Goal: Transaction & Acquisition: Purchase product/service

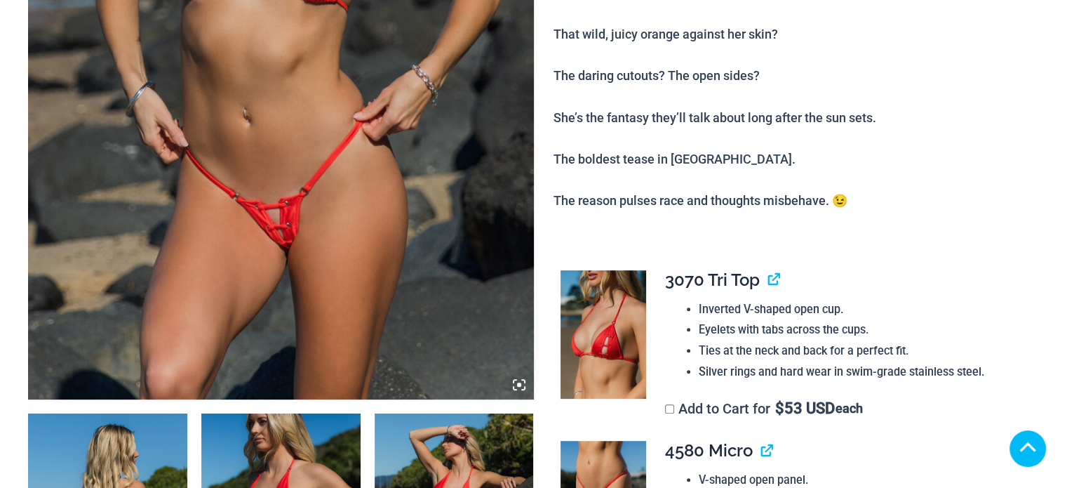
scroll to position [631, 0]
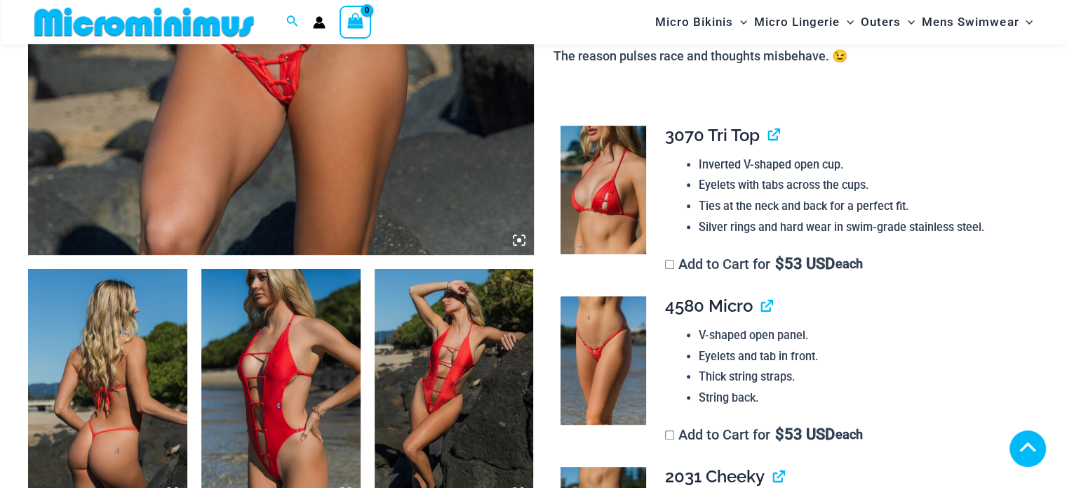
click at [283, 269] on img at bounding box center [280, 388] width 159 height 239
type input "**********"
click at [258, 269] on img at bounding box center [280, 388] width 159 height 239
click at [342, 487] on icon at bounding box center [341, 489] width 3 height 3
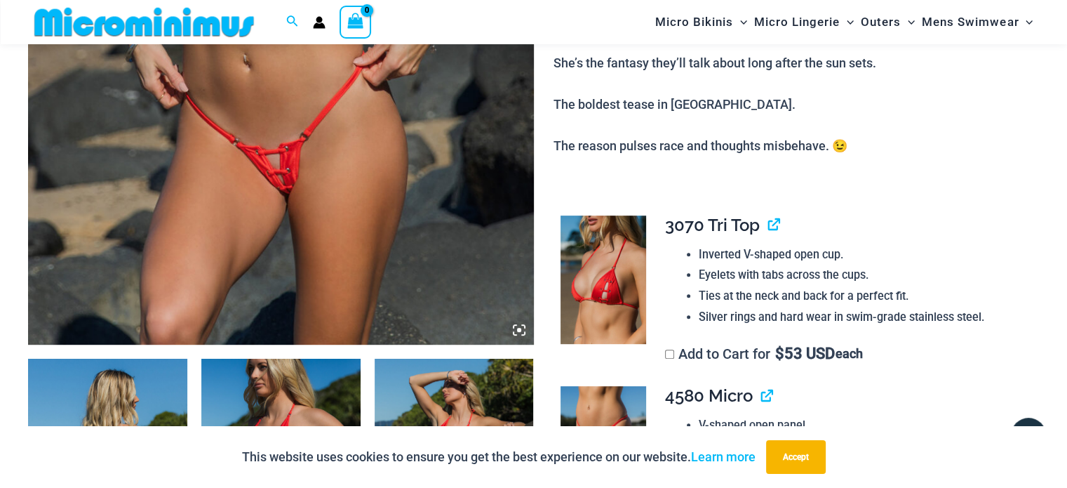
scroll to position [548, 0]
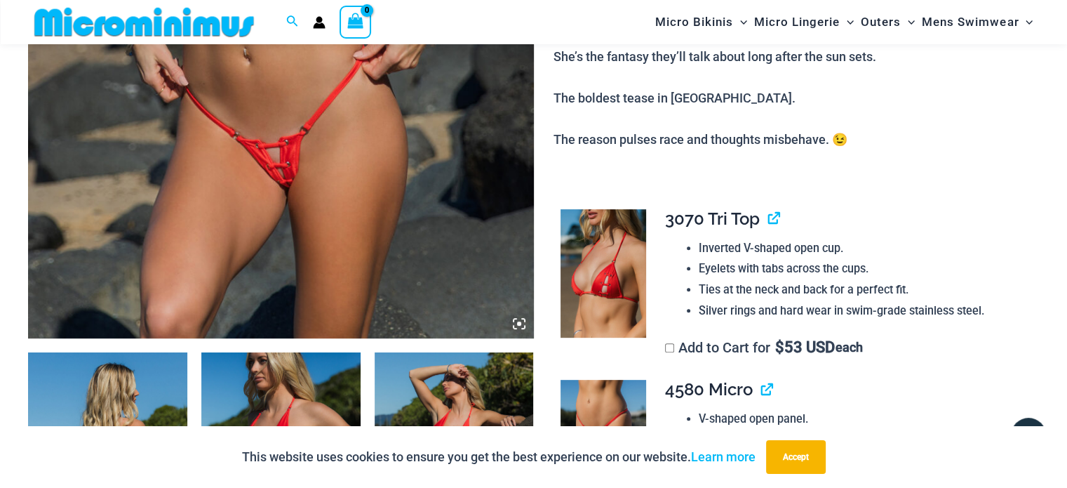
click at [521, 321] on icon at bounding box center [519, 323] width 13 height 13
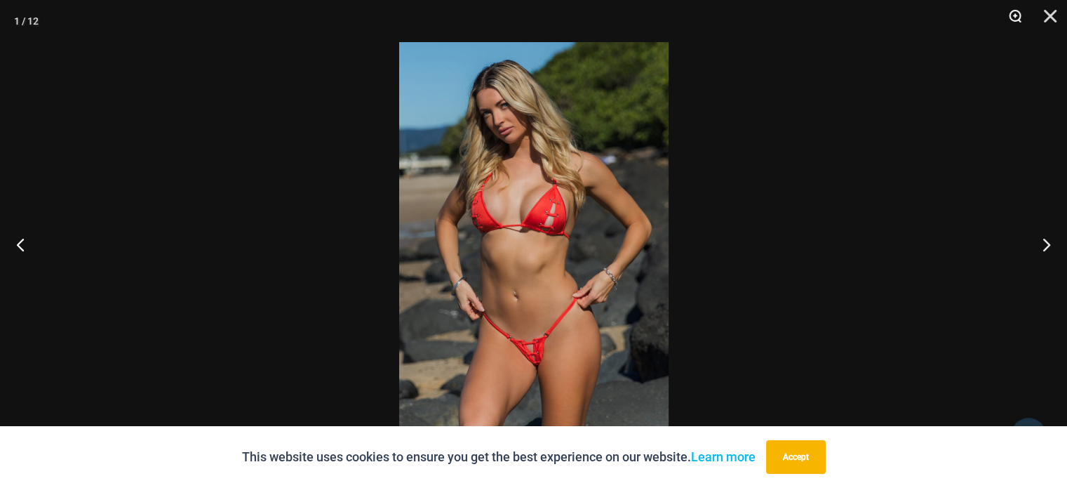
click at [1015, 13] on button "Zoom" at bounding box center [1010, 21] width 35 height 42
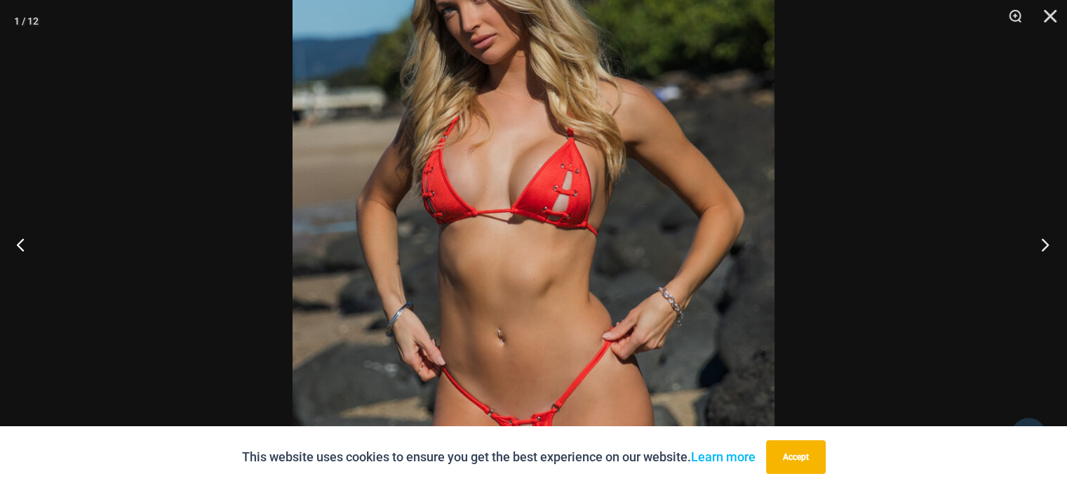
click at [1046, 241] on button "Next" at bounding box center [1041, 244] width 53 height 70
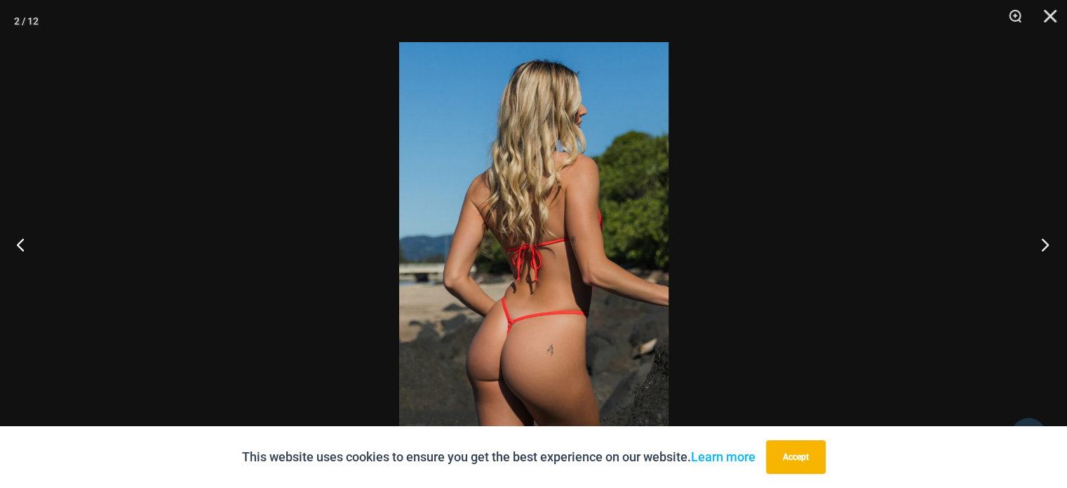
click at [1045, 241] on button "Next" at bounding box center [1041, 244] width 53 height 70
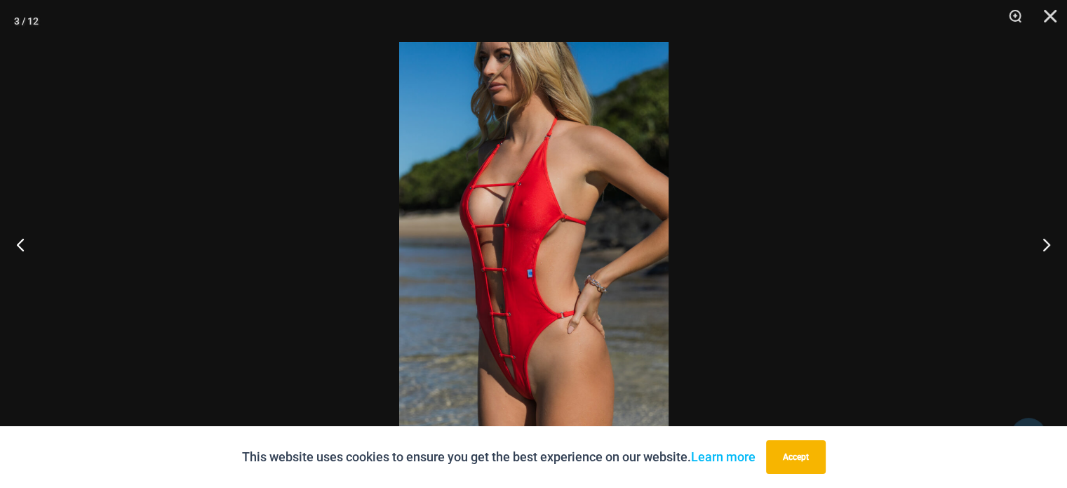
click at [522, 199] on img at bounding box center [533, 243] width 269 height 403
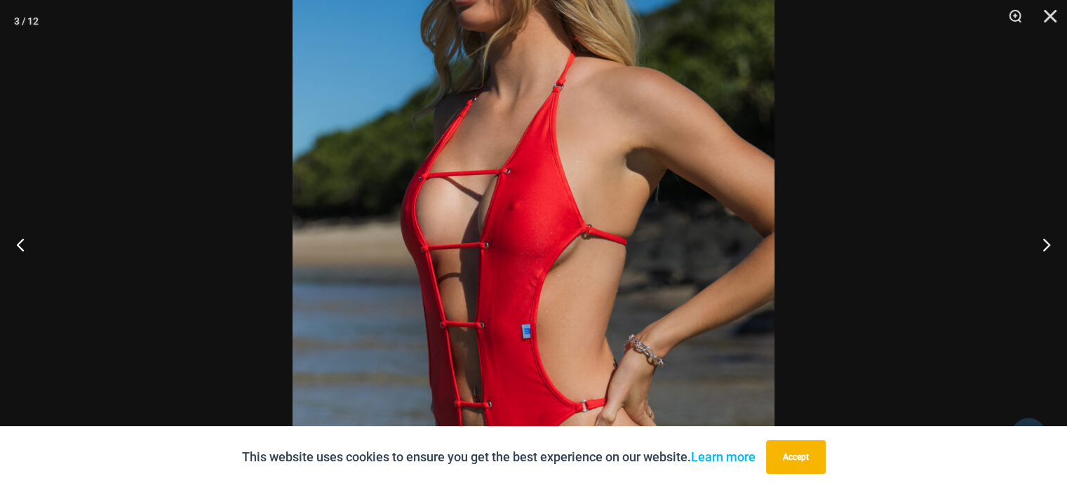
click at [525, 203] on img at bounding box center [534, 278] width 482 height 723
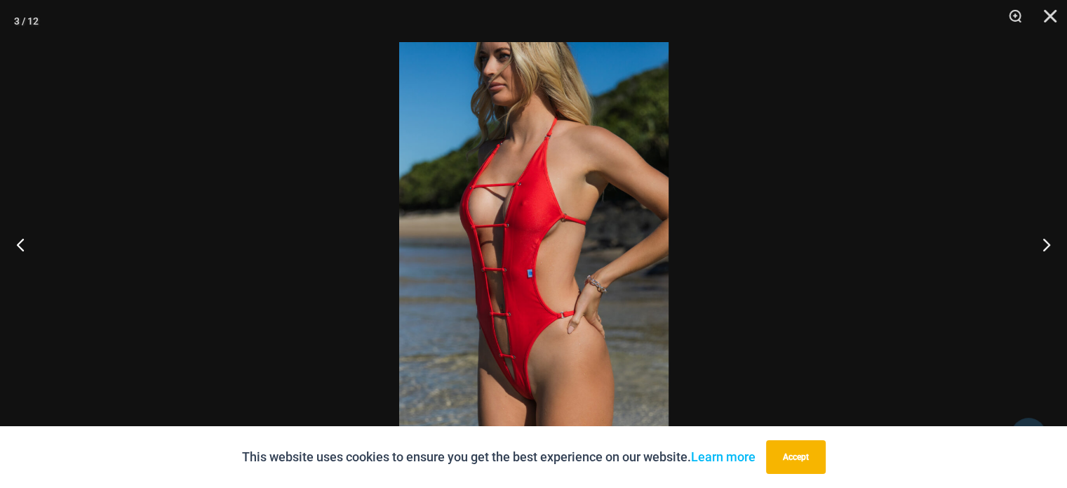
click at [528, 204] on img at bounding box center [533, 243] width 269 height 403
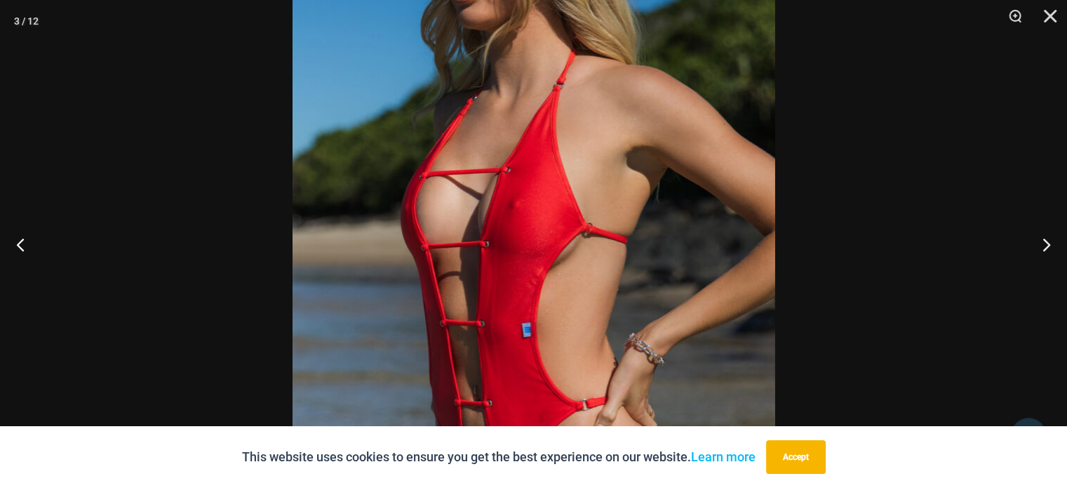
click at [528, 204] on img at bounding box center [534, 277] width 483 height 723
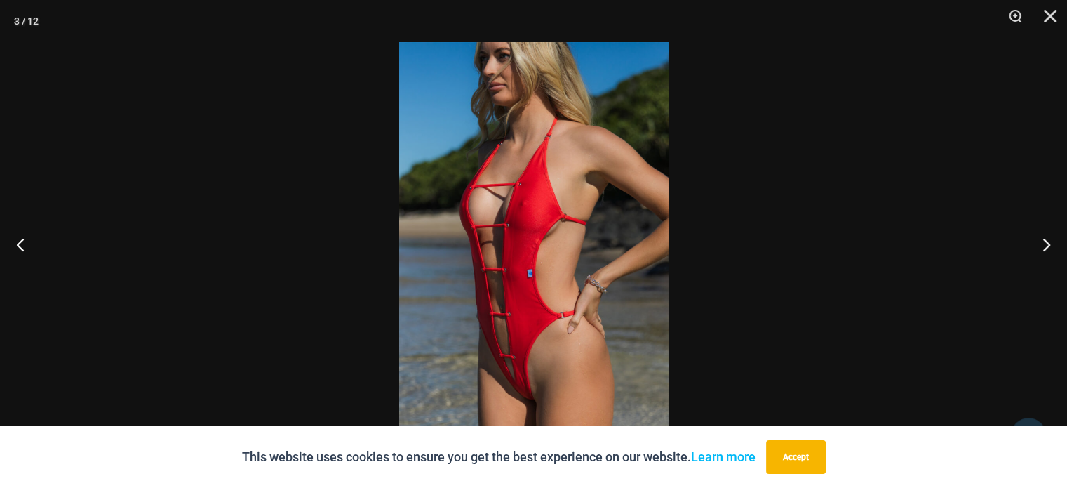
click at [527, 203] on img at bounding box center [533, 243] width 269 height 403
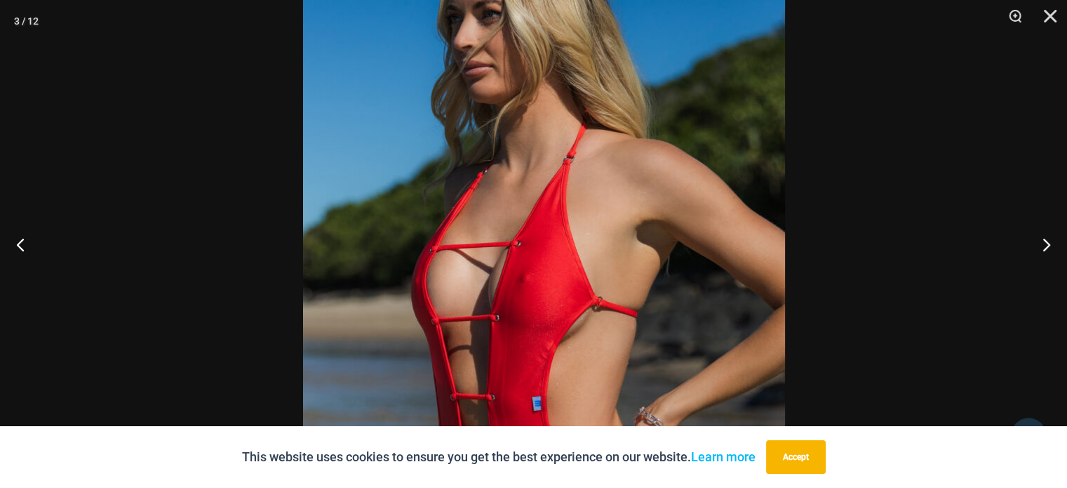
click at [648, 333] on img at bounding box center [544, 350] width 482 height 723
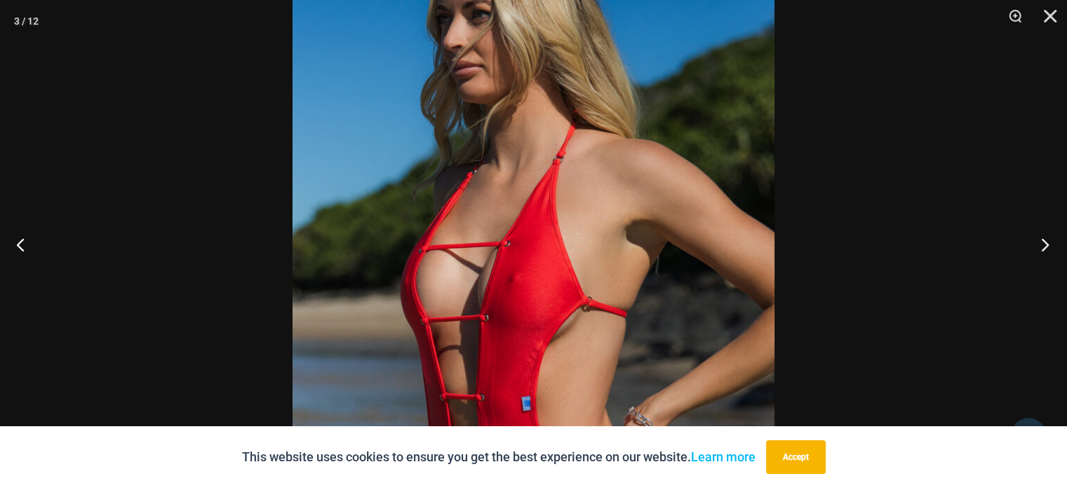
click at [1043, 241] on button "Next" at bounding box center [1041, 244] width 53 height 70
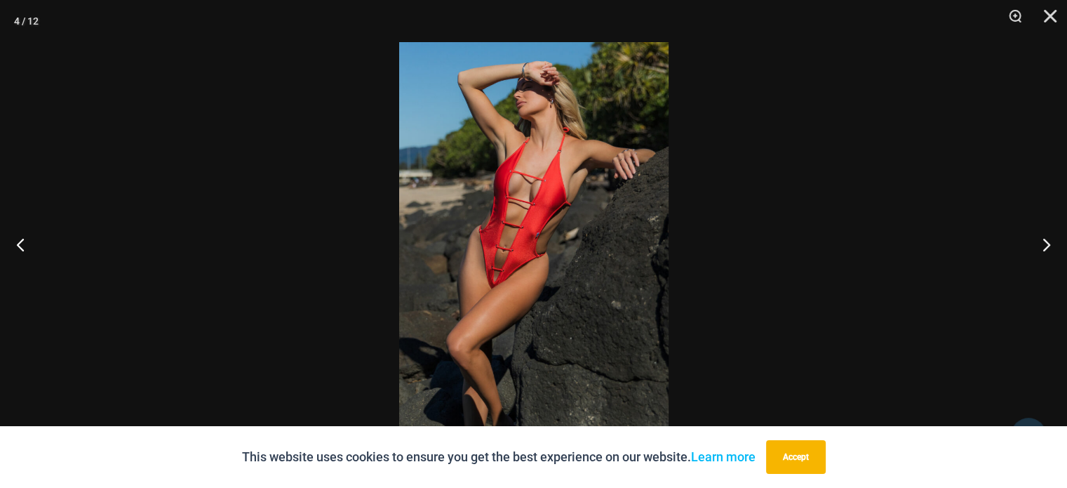
click at [490, 279] on img at bounding box center [533, 243] width 269 height 403
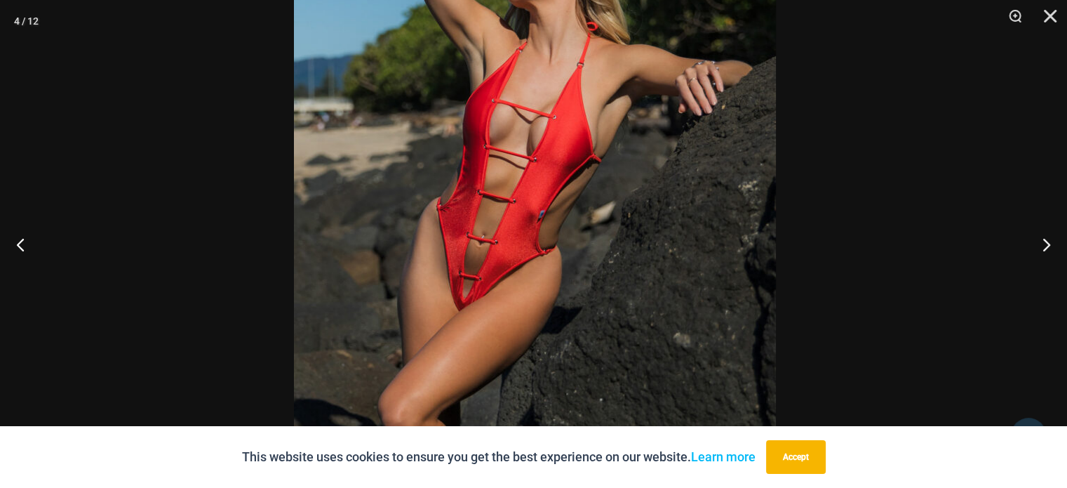
click at [528, 267] on img at bounding box center [535, 230] width 482 height 723
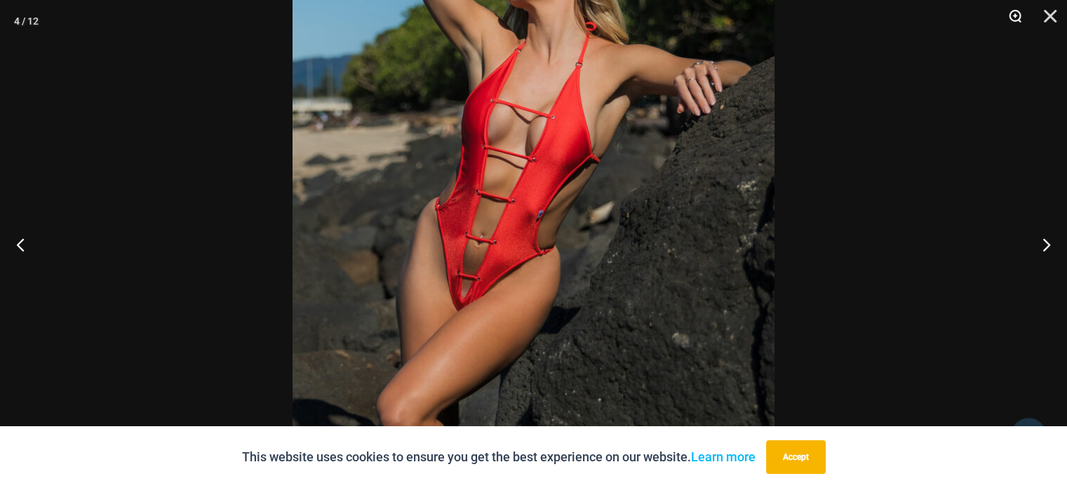
click at [1011, 13] on button "Zoom" at bounding box center [1010, 21] width 35 height 42
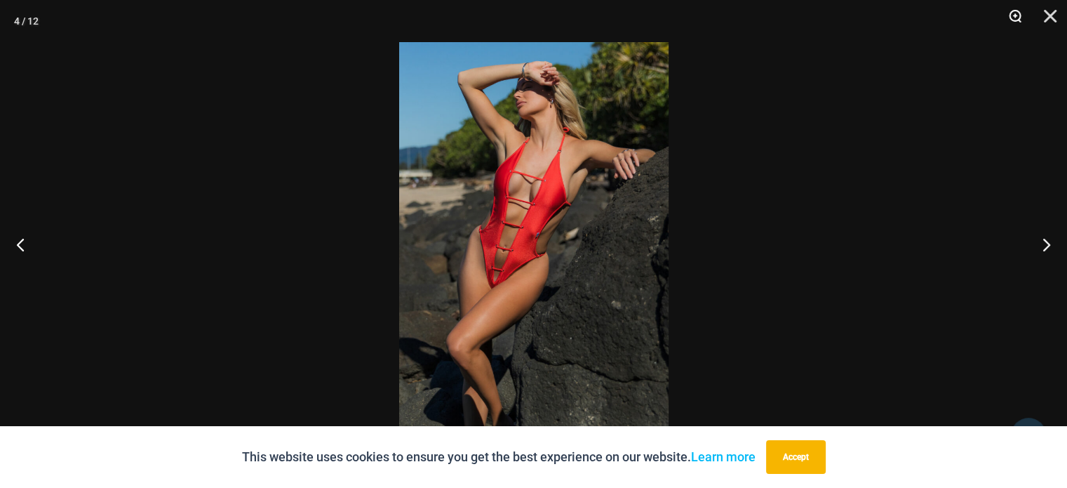
click at [1012, 14] on button "Zoom" at bounding box center [1010, 21] width 35 height 42
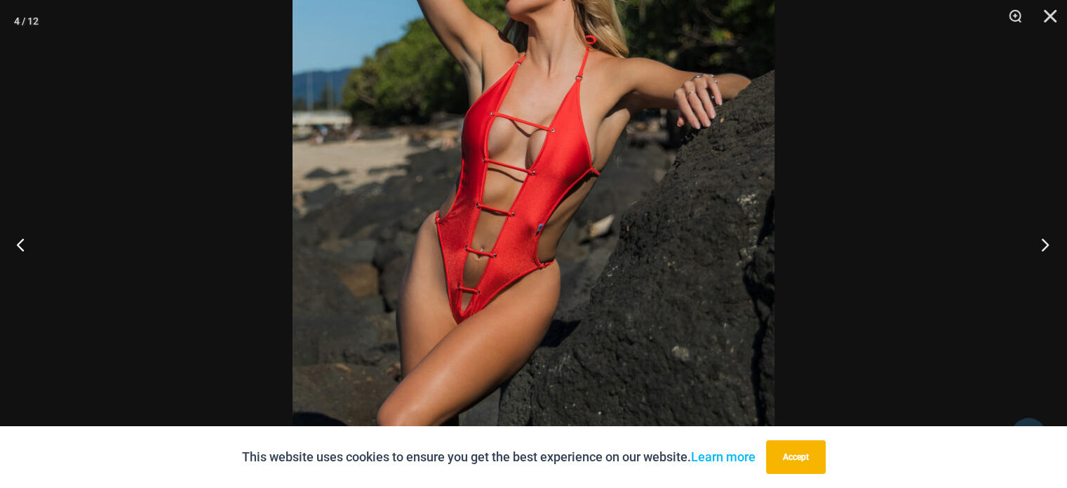
click at [1043, 235] on button "Next" at bounding box center [1041, 244] width 53 height 70
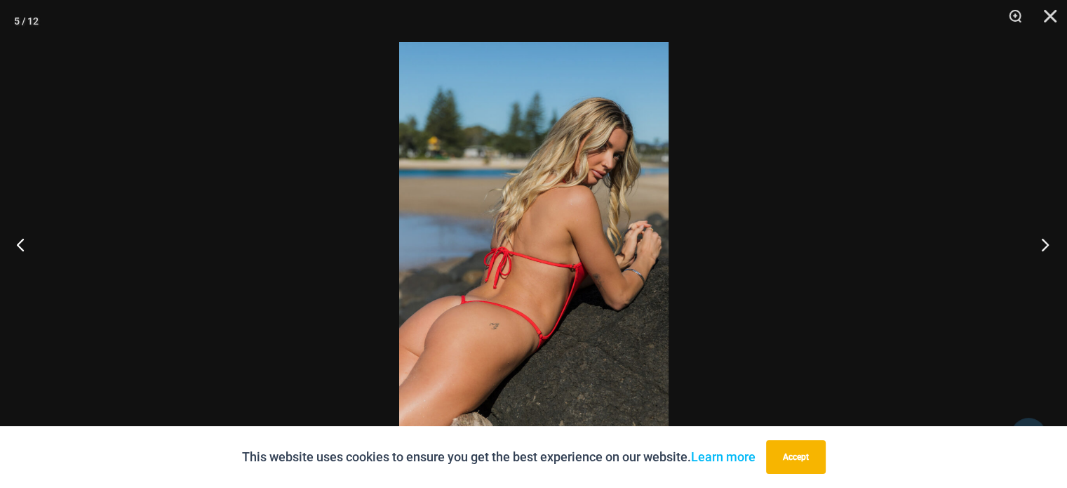
click at [1044, 240] on button "Next" at bounding box center [1041, 244] width 53 height 70
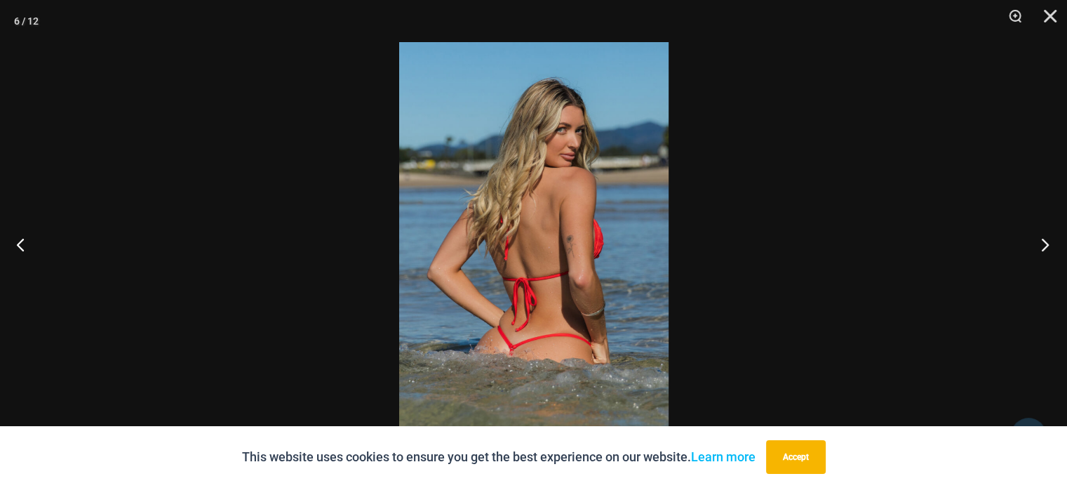
click at [1044, 240] on button "Next" at bounding box center [1041, 244] width 53 height 70
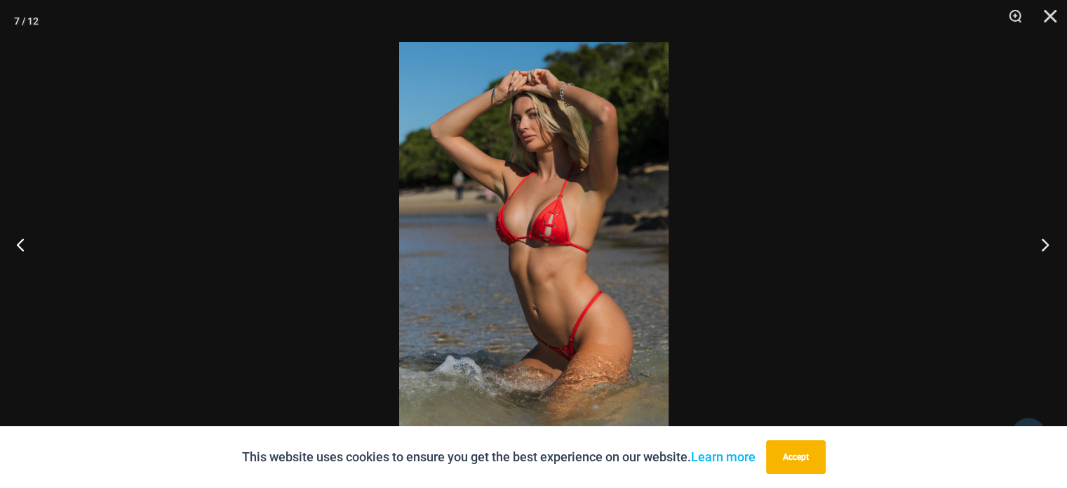
click at [1044, 240] on button "Next" at bounding box center [1041, 244] width 53 height 70
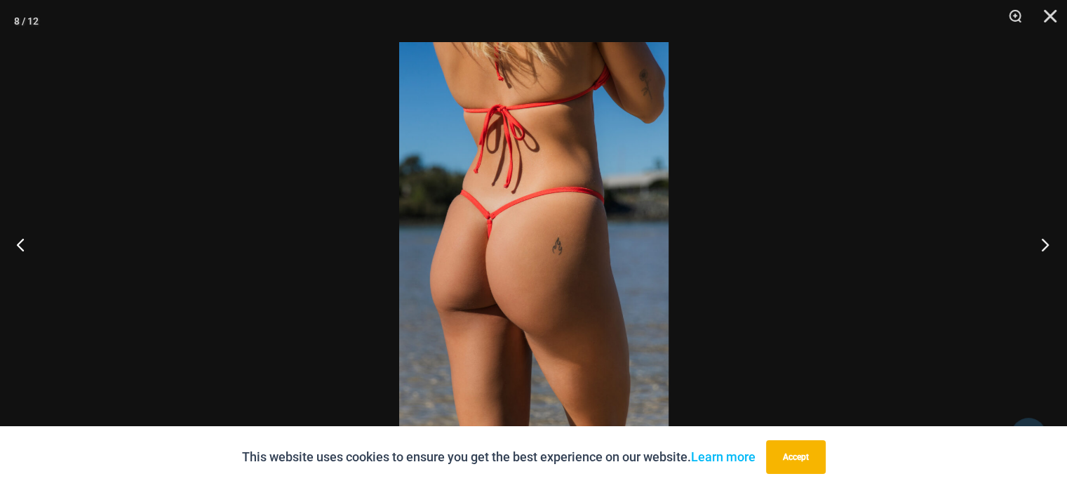
click at [1044, 240] on button "Next" at bounding box center [1041, 244] width 53 height 70
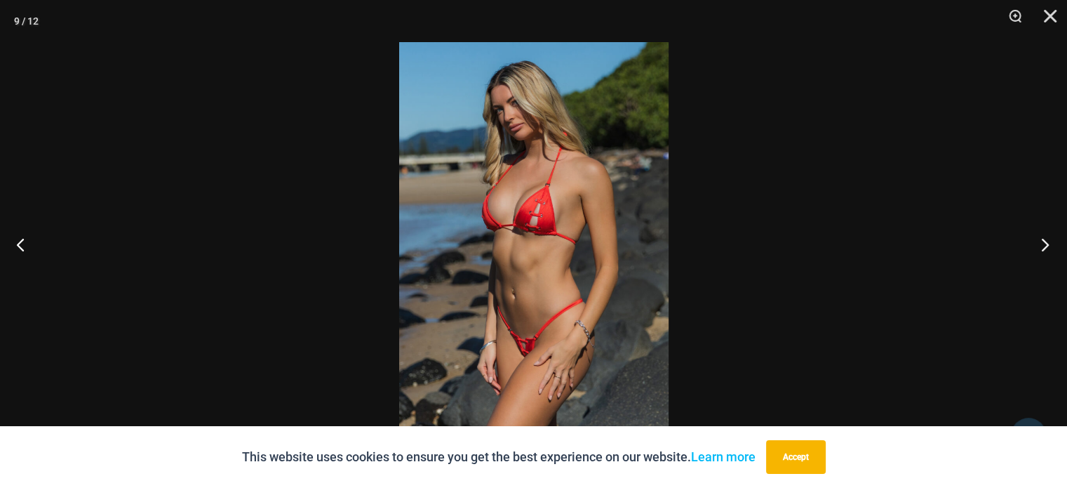
click at [1044, 240] on button "Next" at bounding box center [1041, 244] width 53 height 70
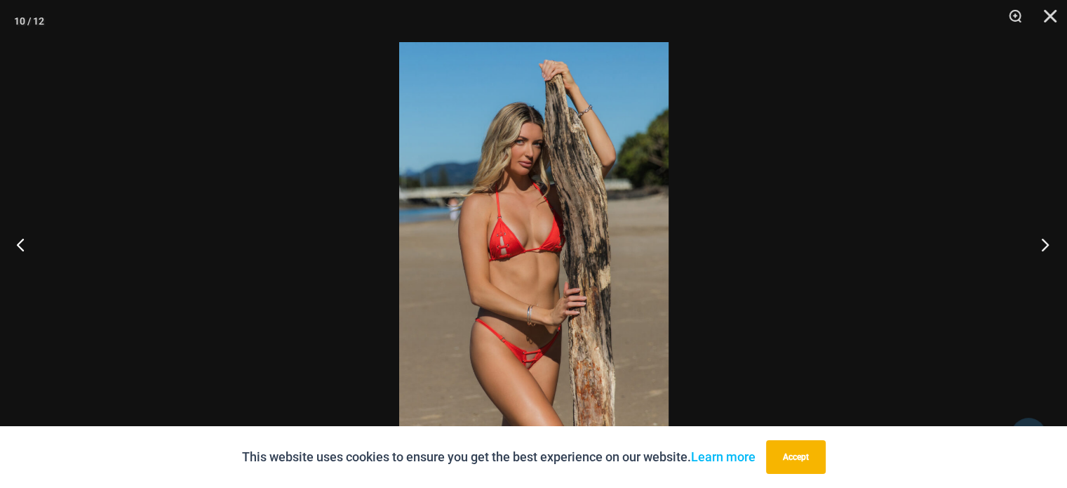
click at [1044, 240] on button "Next" at bounding box center [1041, 244] width 53 height 70
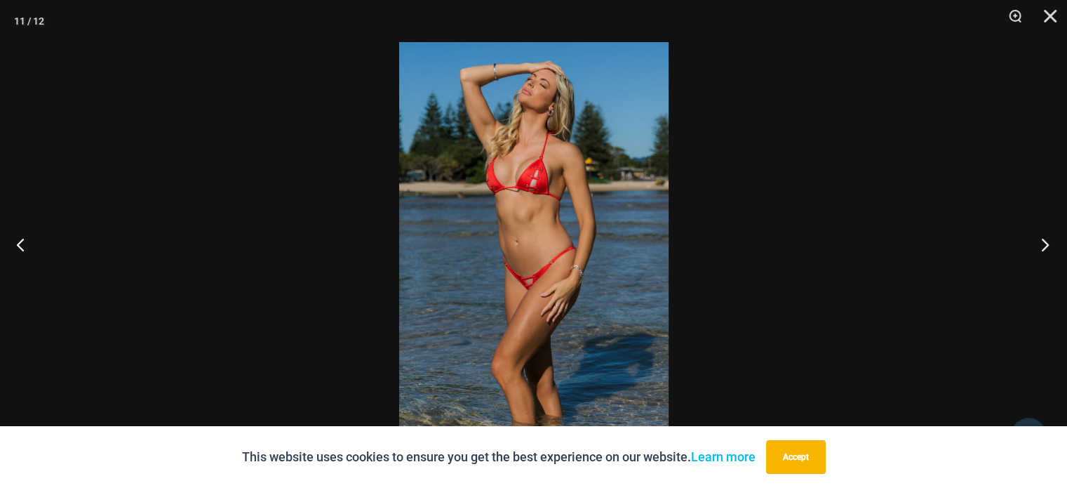
click at [1044, 240] on button "Next" at bounding box center [1041, 244] width 53 height 70
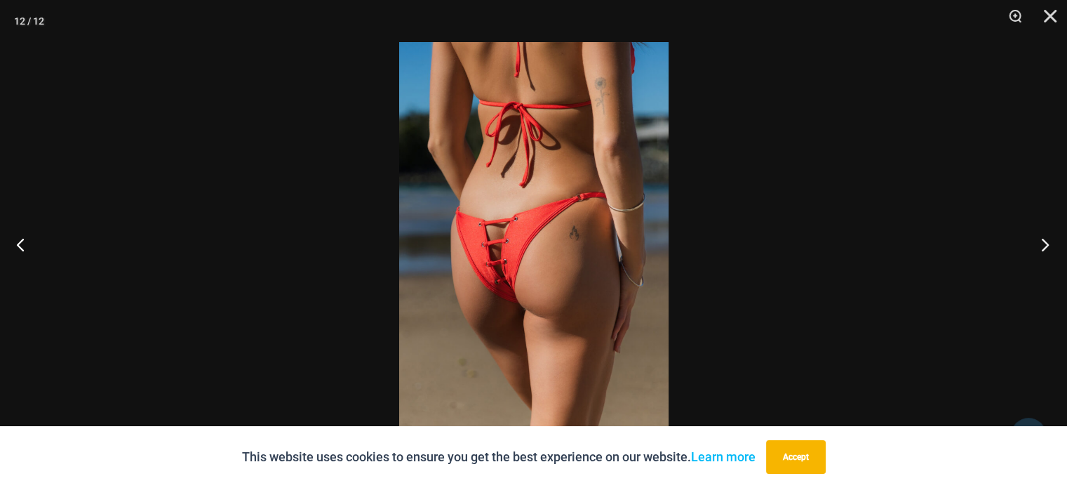
click at [1044, 240] on button "Next" at bounding box center [1041, 244] width 53 height 70
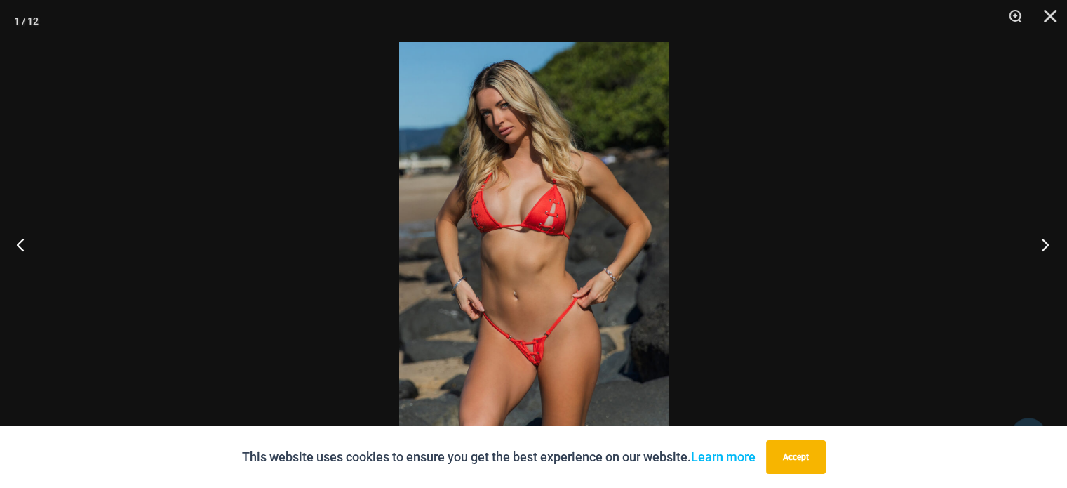
click at [1044, 240] on button "Next" at bounding box center [1041, 244] width 53 height 70
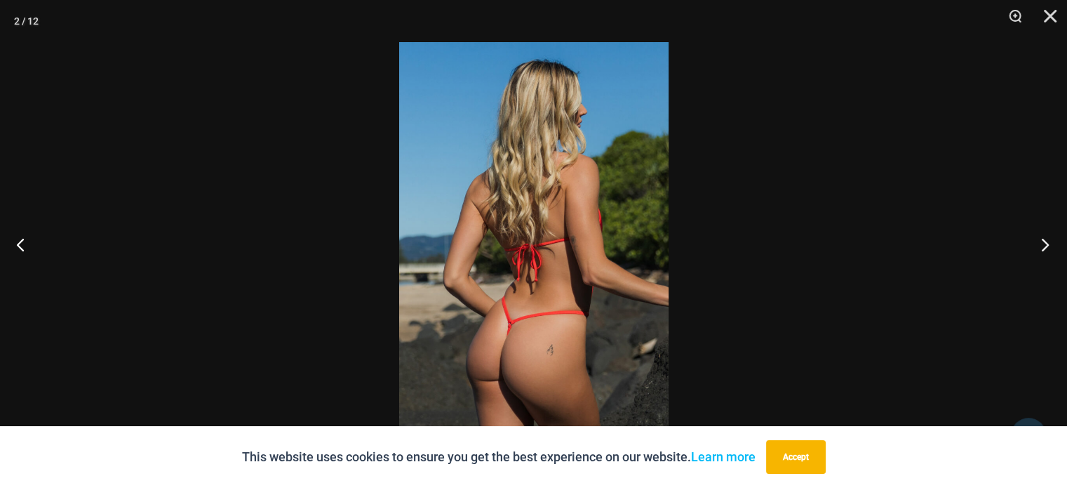
click at [1044, 240] on button "Next" at bounding box center [1041, 244] width 53 height 70
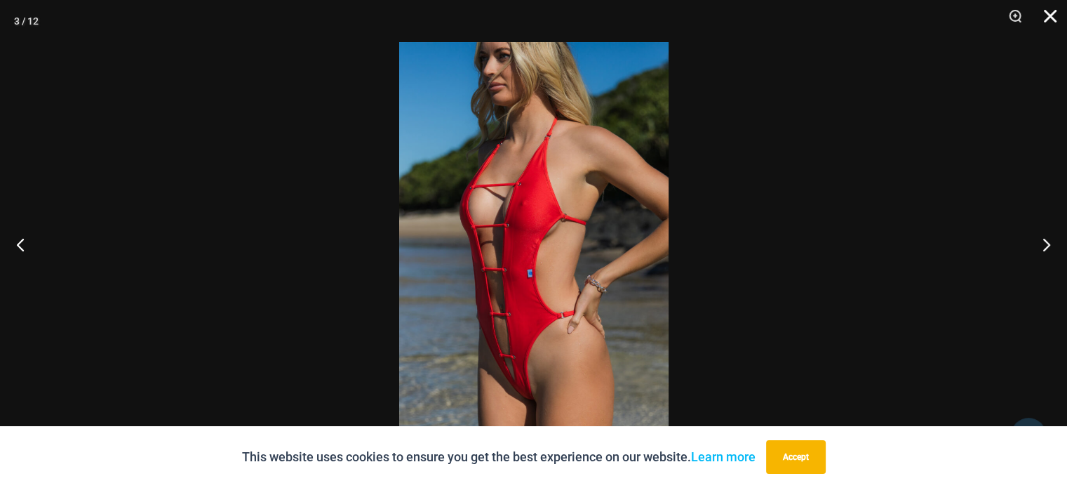
click at [1047, 15] on button "Close" at bounding box center [1045, 21] width 35 height 42
